Goal: Check status: Check status

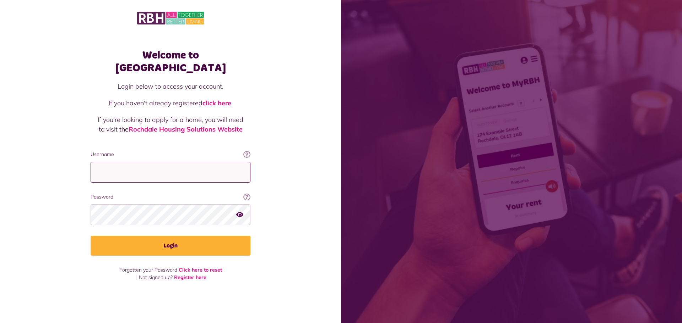
type input "**********"
click at [241, 212] on icon "button" at bounding box center [239, 215] width 7 height 6
click at [91, 236] on button "Login" at bounding box center [171, 246] width 160 height 20
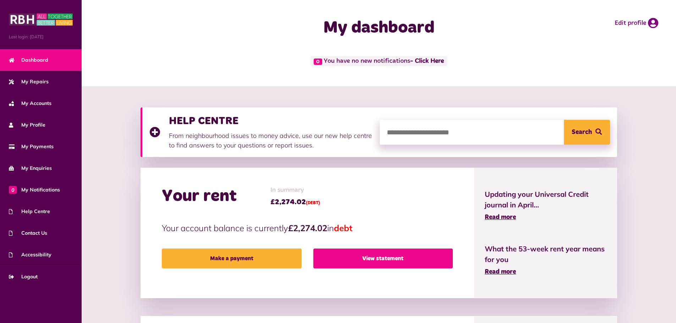
click at [386, 257] on link "View statement" at bounding box center [384, 259] width 140 height 20
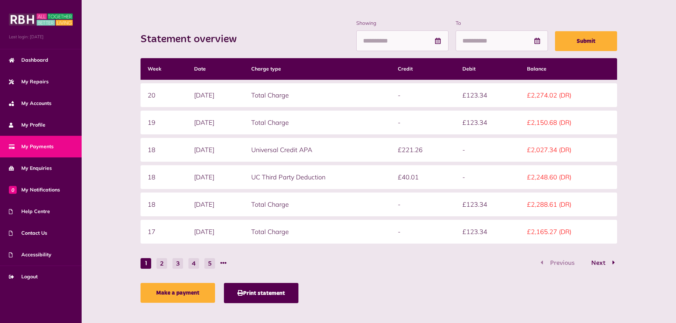
scroll to position [91, 0]
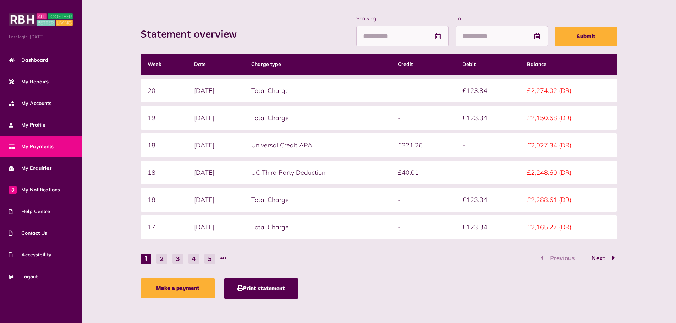
click at [561, 257] on div "Previous Next" at bounding box center [578, 259] width 79 height 11
click at [595, 258] on span "Next" at bounding box center [598, 259] width 25 height 6
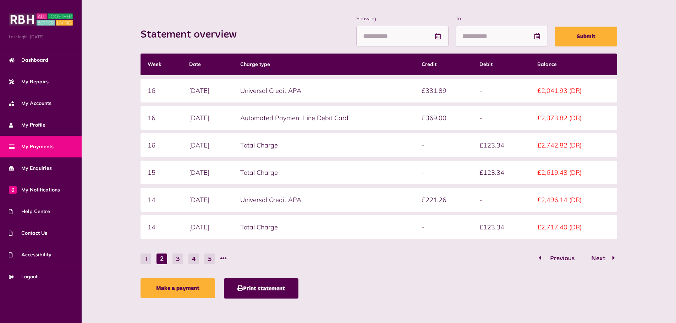
click at [564, 256] on span "Previous" at bounding box center [562, 259] width 35 height 6
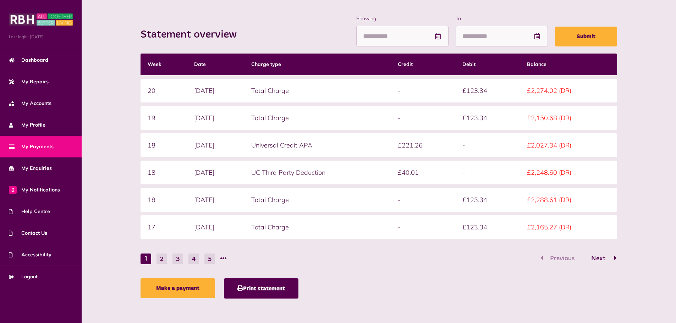
click at [595, 257] on span "Next" at bounding box center [598, 259] width 25 height 6
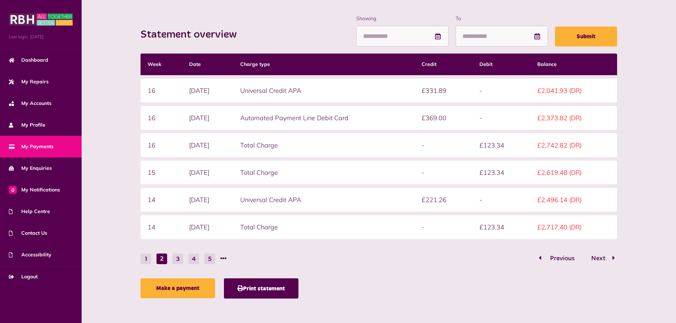
click at [560, 254] on button "Previous" at bounding box center [561, 259] width 44 height 10
